Goal: Find specific page/section: Find specific page/section

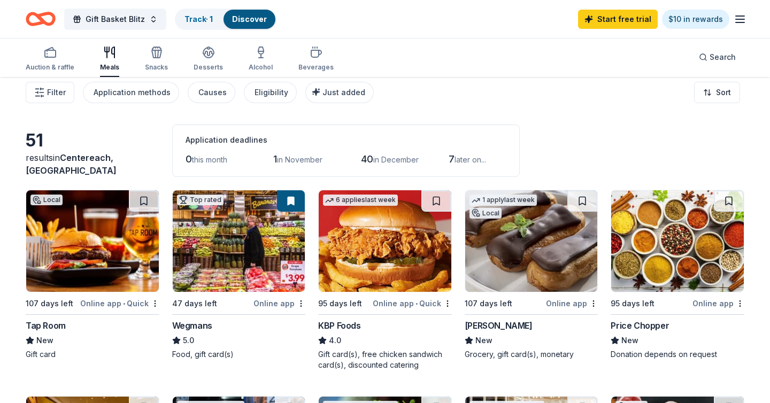
scroll to position [4, 0]
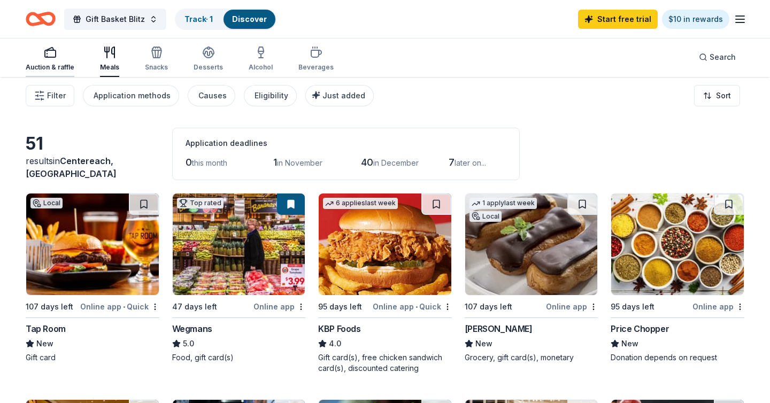
click at [50, 56] on icon "button" at bounding box center [50, 52] width 13 height 13
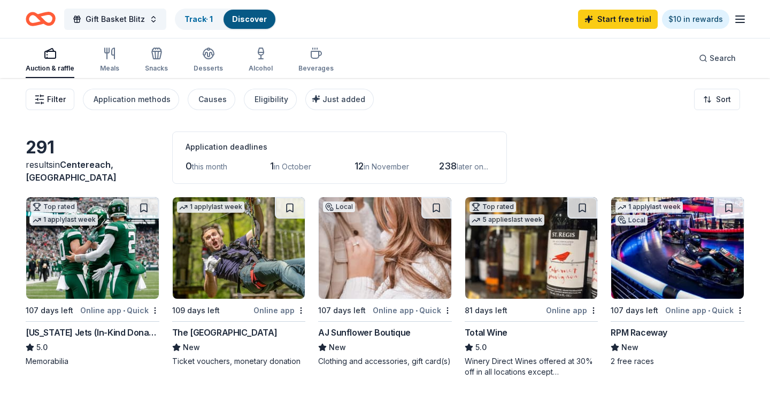
click at [49, 101] on span "Filter" at bounding box center [56, 99] width 19 height 13
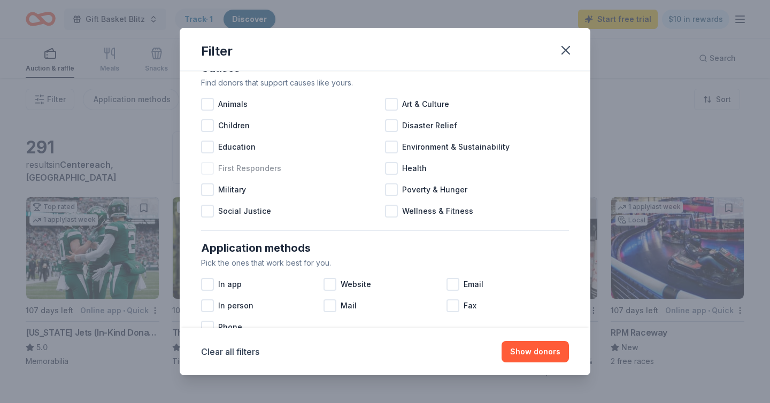
scroll to position [29, 0]
click at [209, 143] on div at bounding box center [207, 146] width 13 height 13
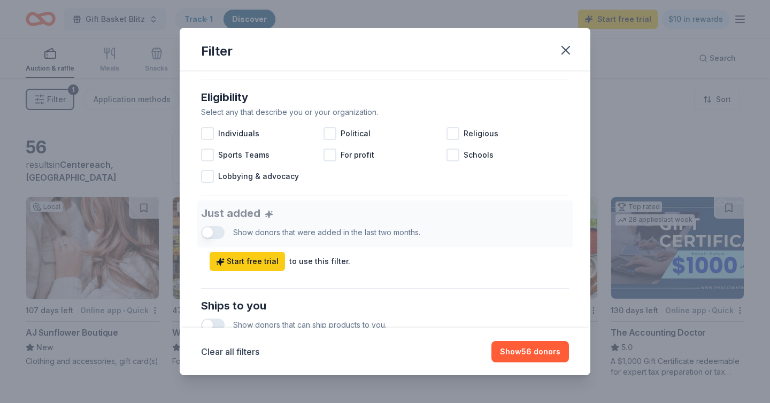
scroll to position [299, 0]
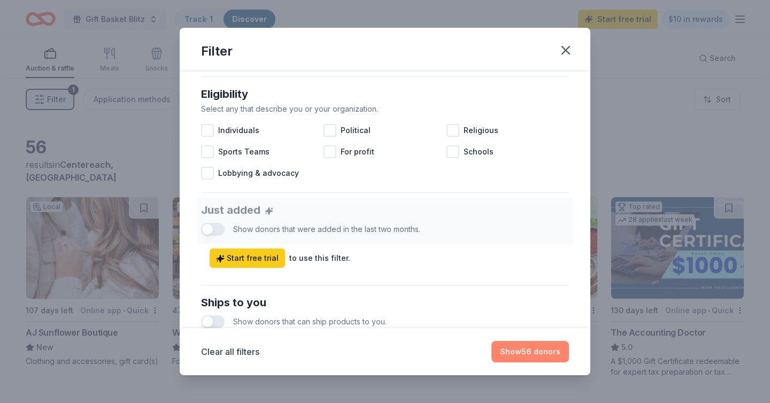
click at [529, 352] on button "Show 56 donors" at bounding box center [530, 351] width 78 height 21
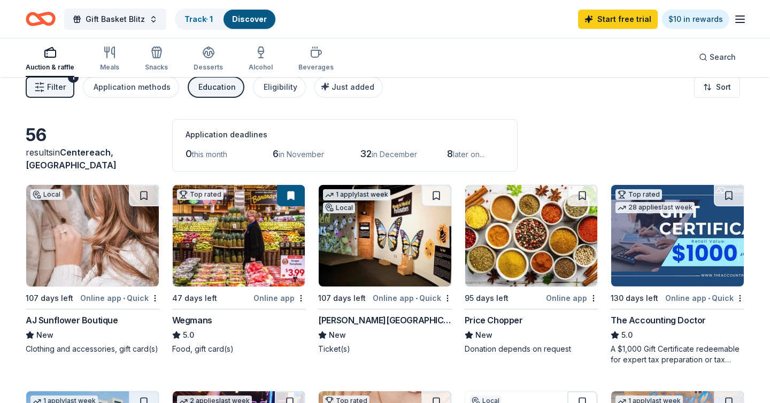
scroll to position [0, 0]
